Goal: Navigation & Orientation: Find specific page/section

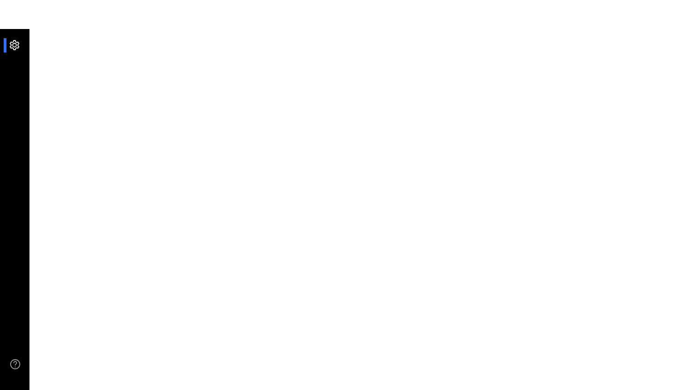
click at [17, 48] on div at bounding box center [19, 45] width 20 height 14
